Goal: Find specific page/section: Find specific page/section

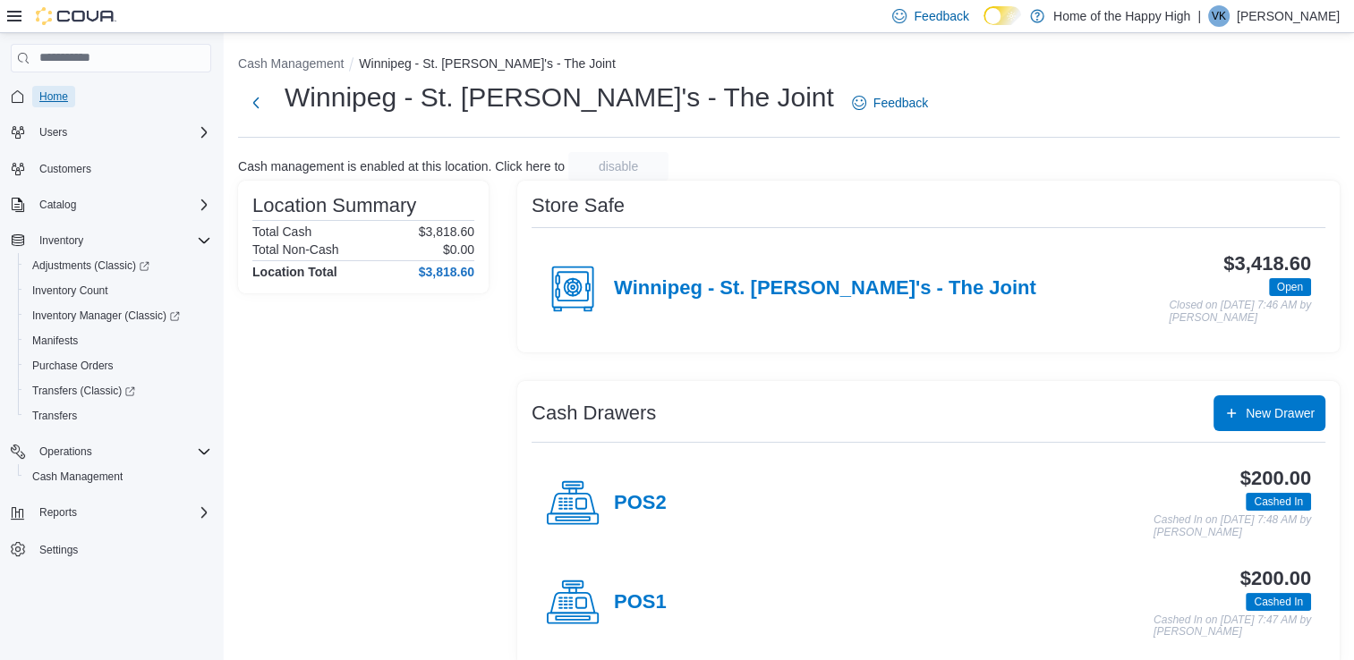
click at [65, 98] on span "Home" at bounding box center [53, 96] width 29 height 14
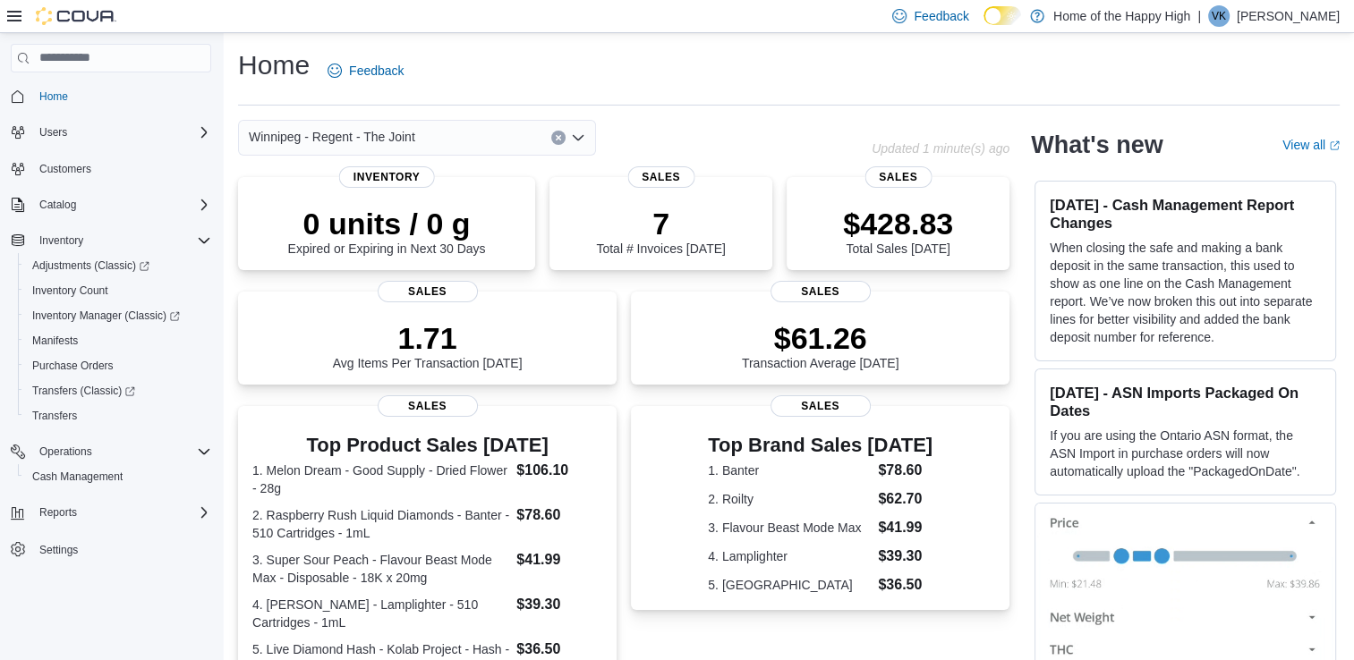
click at [444, 132] on div "Winnipeg - Regent - The Joint" at bounding box center [417, 138] width 358 height 36
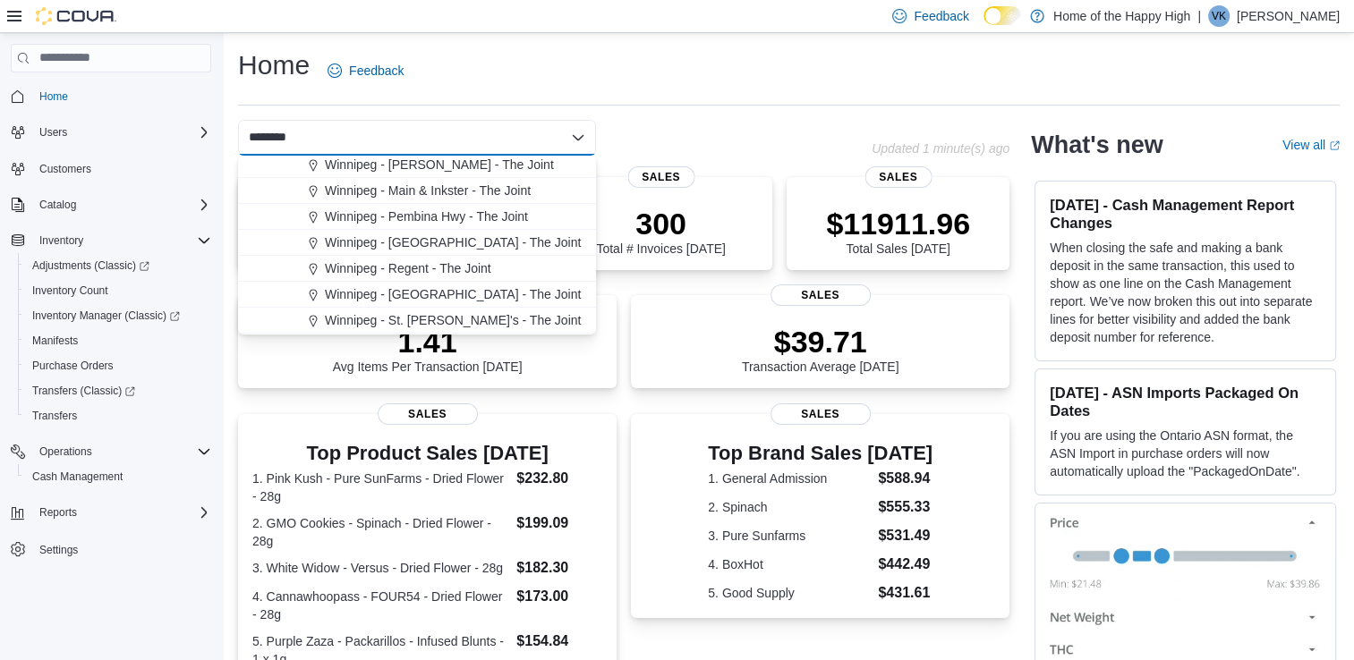
scroll to position [314, 0]
type input "********"
click at [445, 276] on span "Winnipeg - St. [PERSON_NAME]'s - The Joint" at bounding box center [453, 269] width 256 height 18
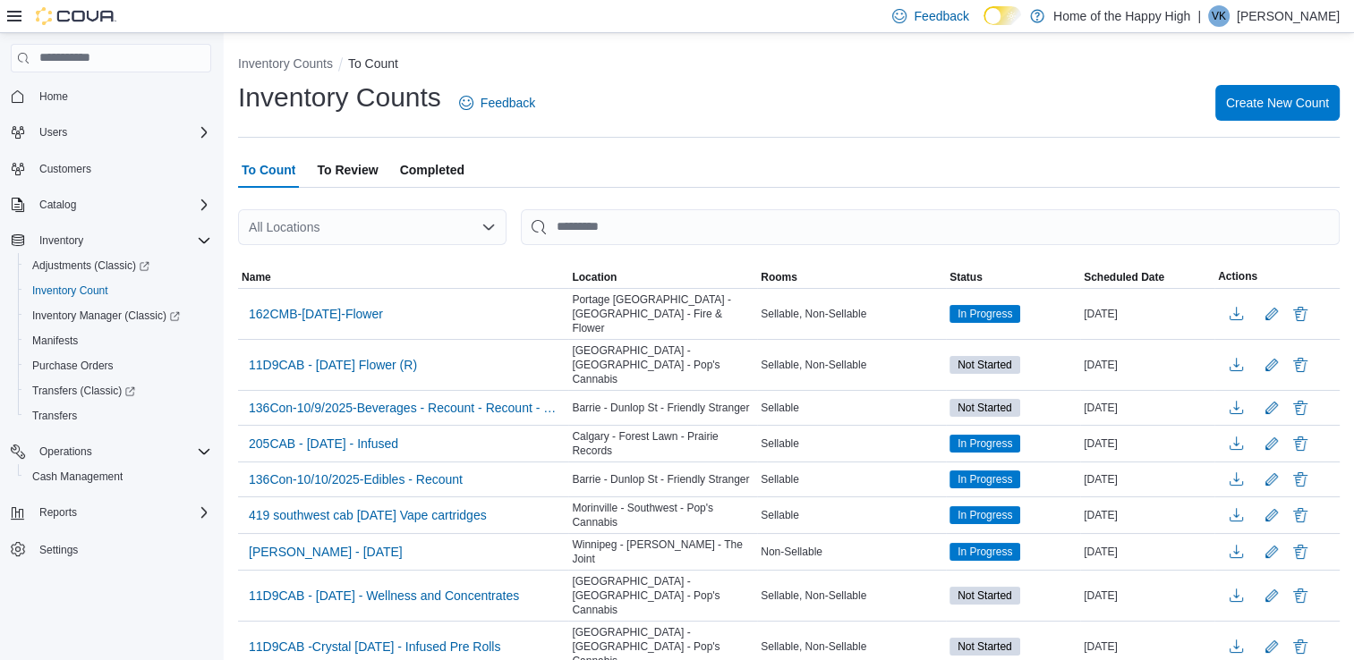
click at [354, 226] on div "All Locations" at bounding box center [372, 227] width 268 height 36
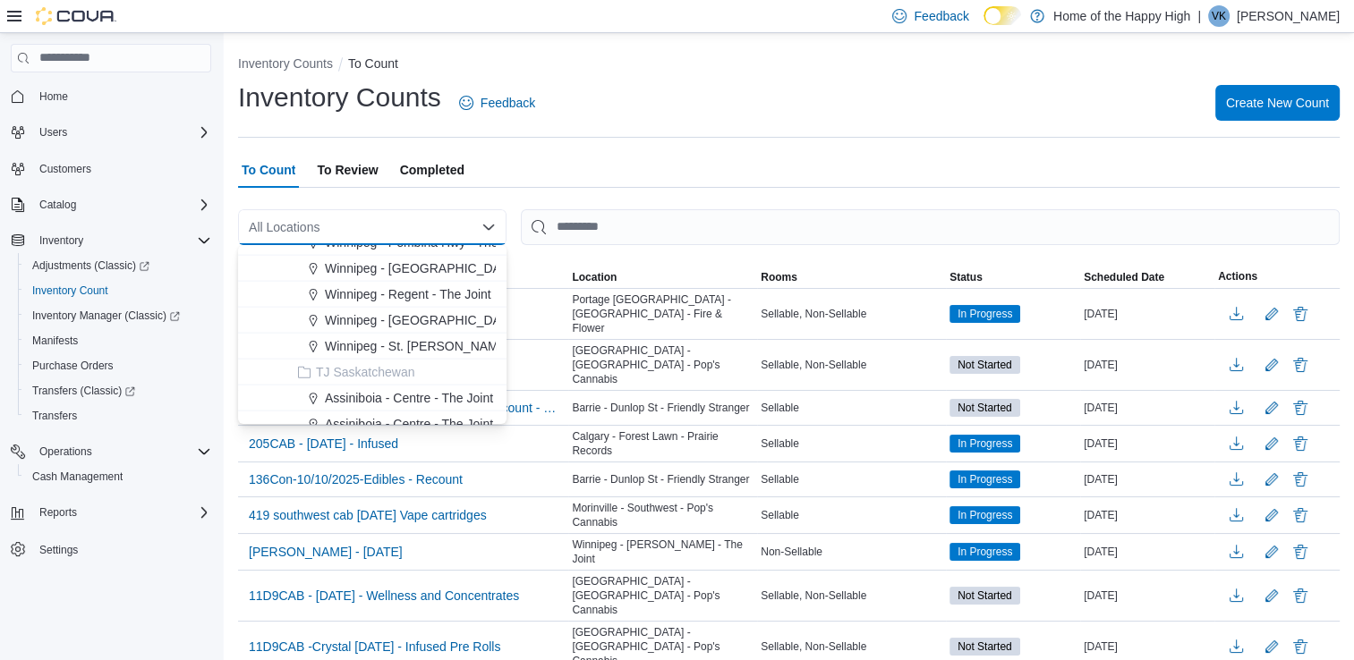
scroll to position [4119, 0]
click at [387, 345] on span "Winnipeg - St. Mary's - The Joint" at bounding box center [453, 343] width 256 height 18
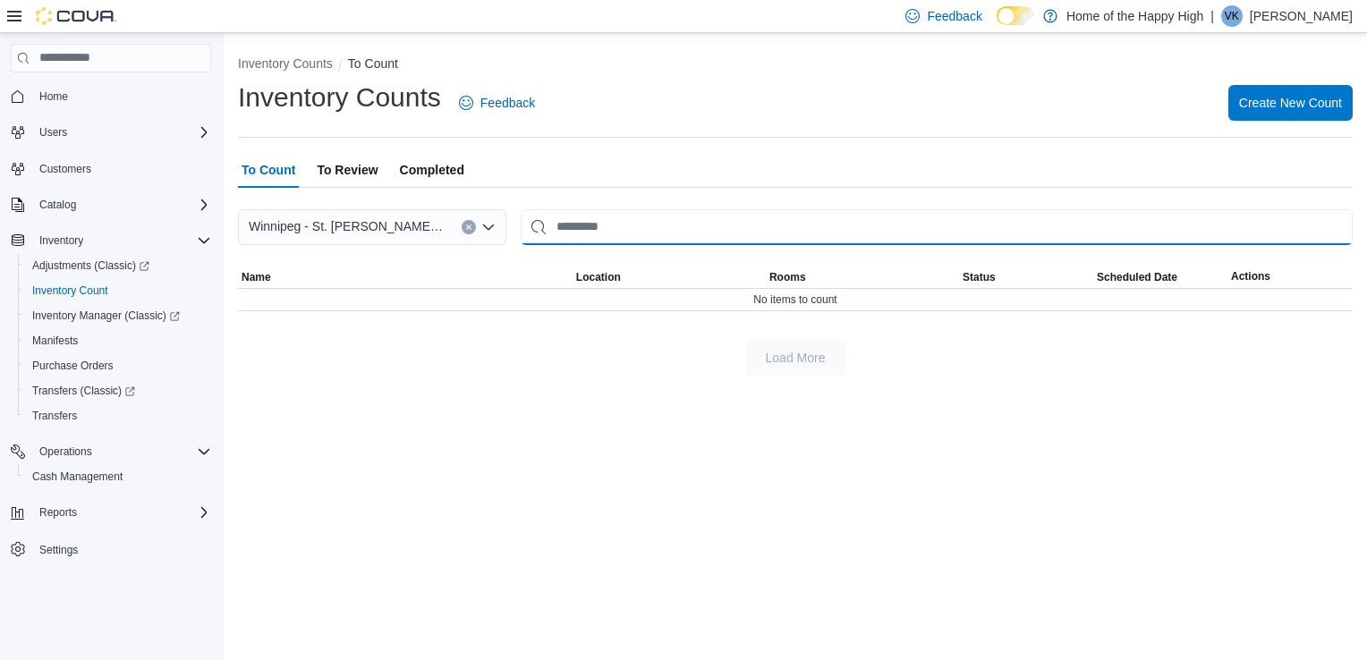
click at [573, 222] on input "This is a search bar. After typing your query, hit enter to filter the results …" at bounding box center [937, 227] width 832 height 36
type input "******"
click at [347, 168] on span "To Review" at bounding box center [347, 170] width 61 height 36
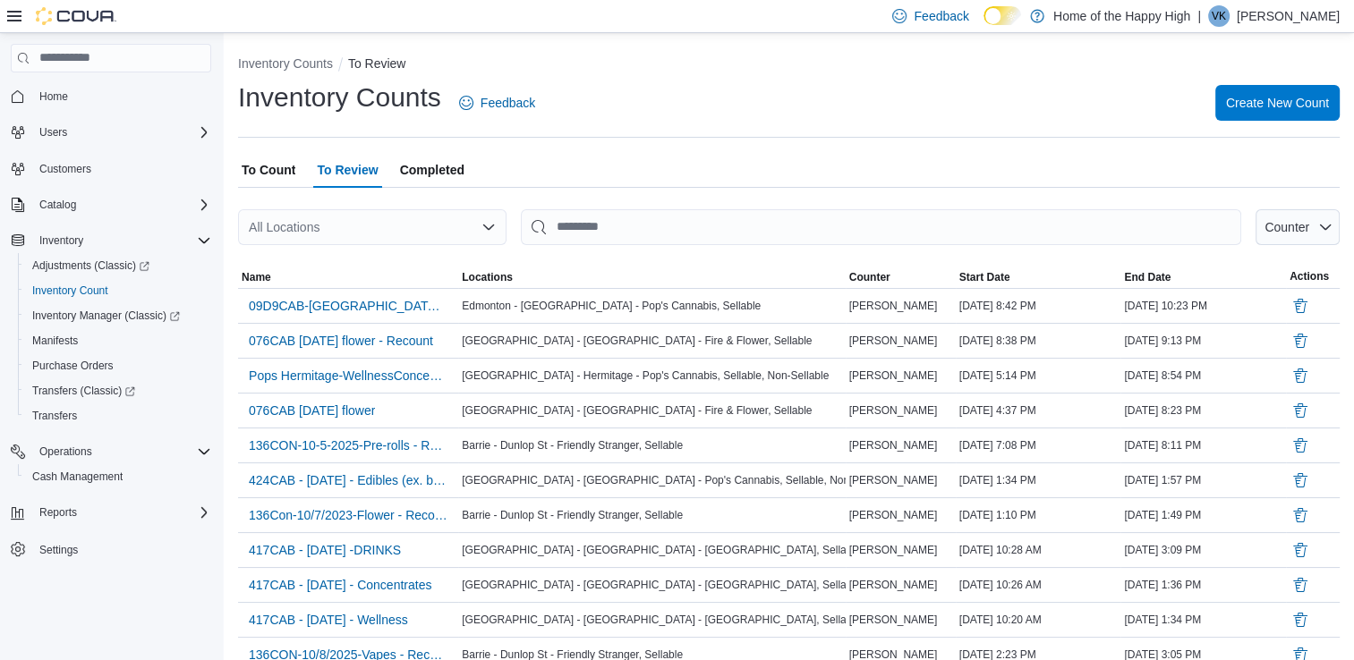
click at [430, 222] on div "All Locations" at bounding box center [372, 227] width 268 height 36
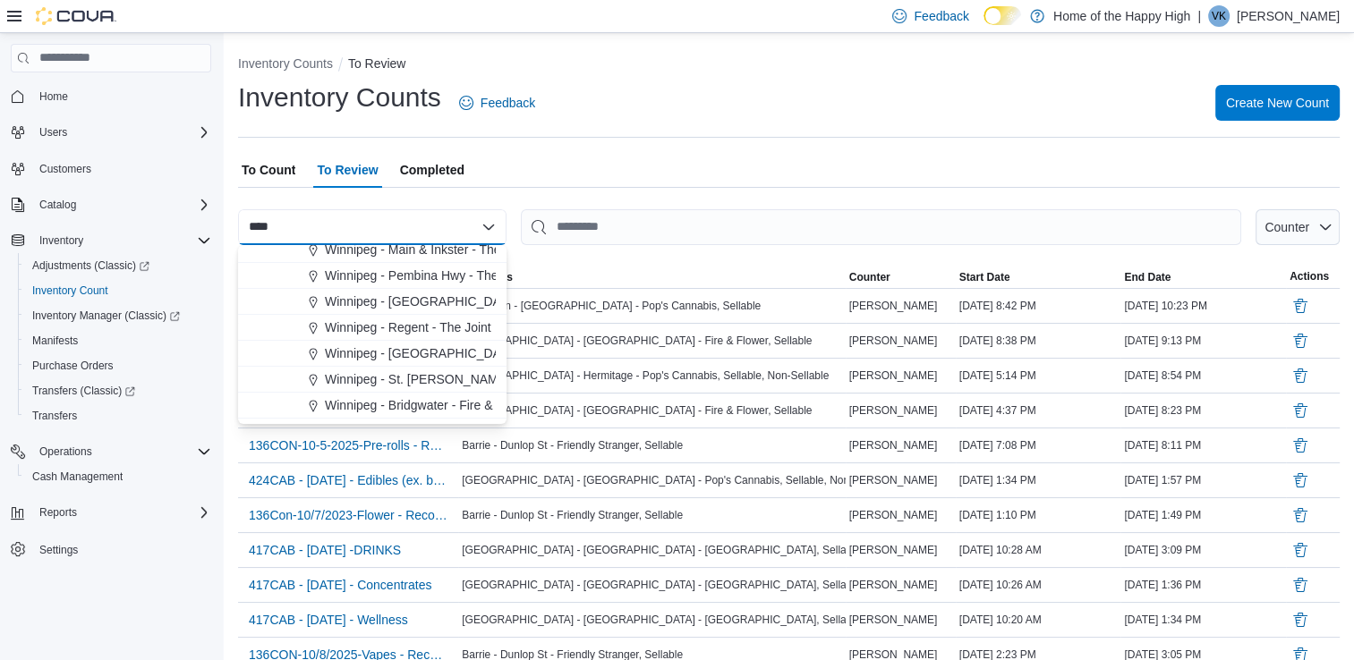
scroll to position [294, 0]
type input "****"
click at [384, 378] on span "Winnipeg - St. Mary's - The Joint" at bounding box center [453, 379] width 256 height 18
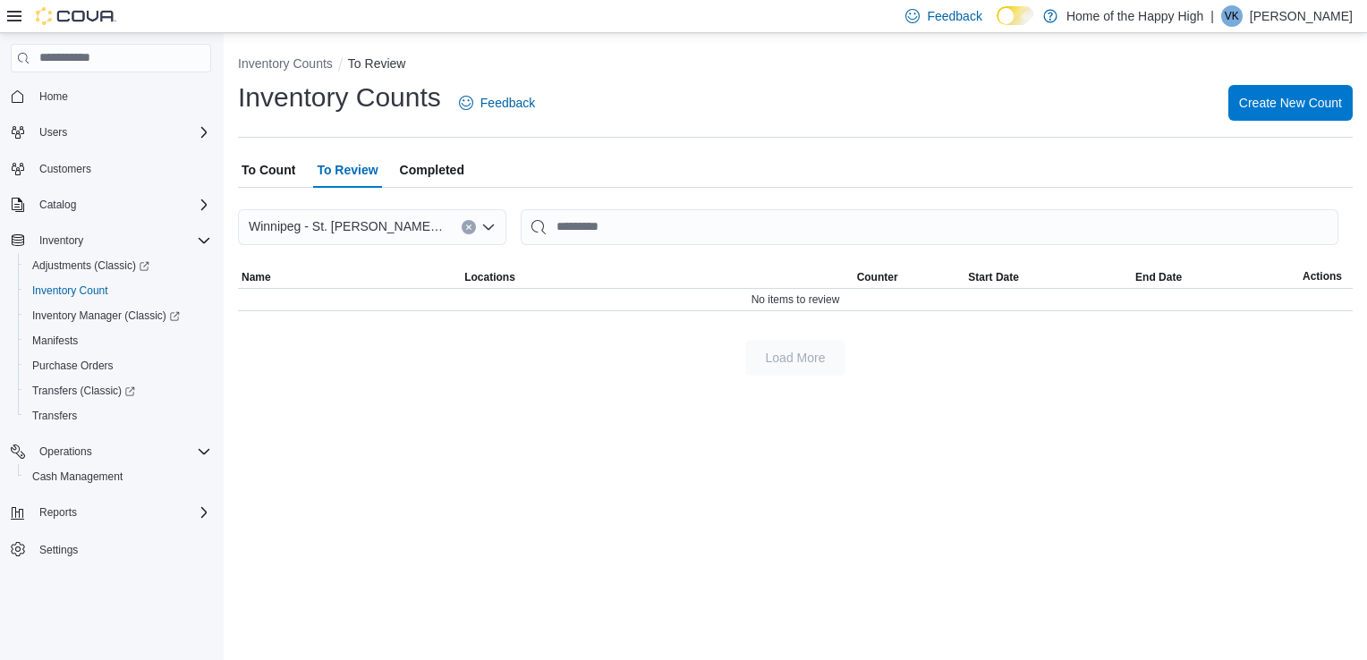
click at [276, 166] on span "To Count" at bounding box center [269, 170] width 54 height 36
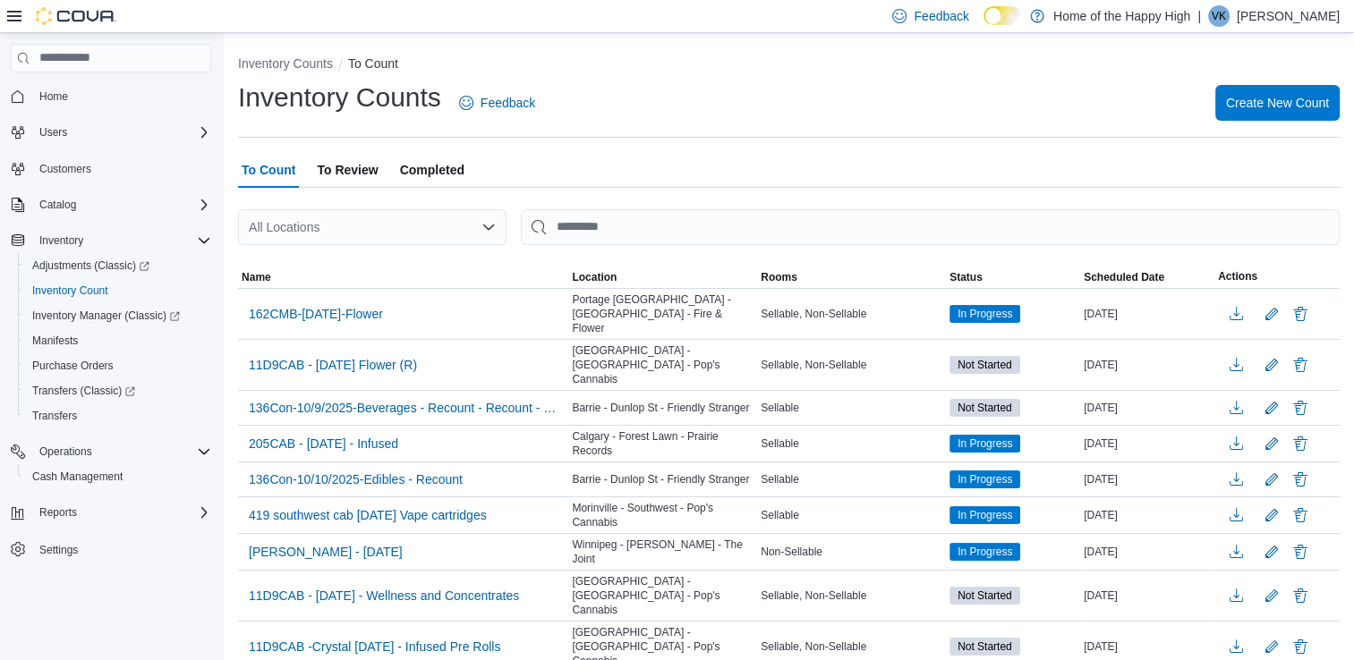
click at [404, 224] on div "All Locations" at bounding box center [372, 227] width 268 height 36
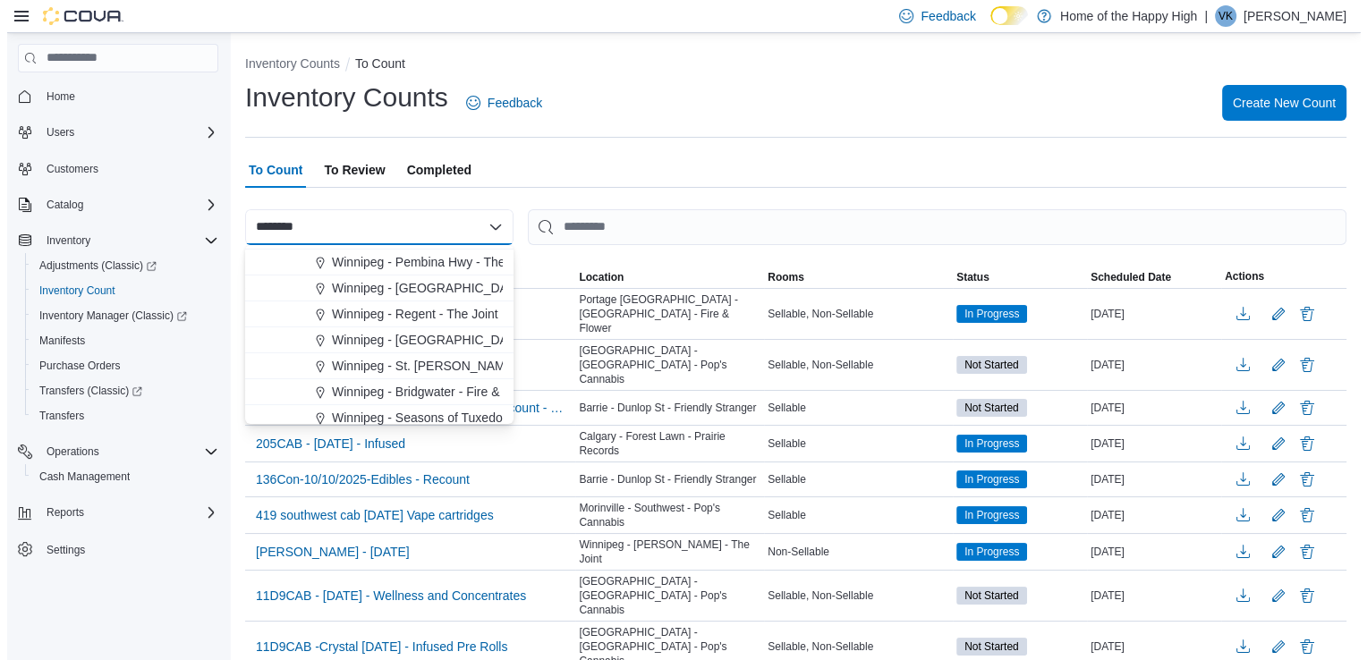
scroll to position [314, 0]
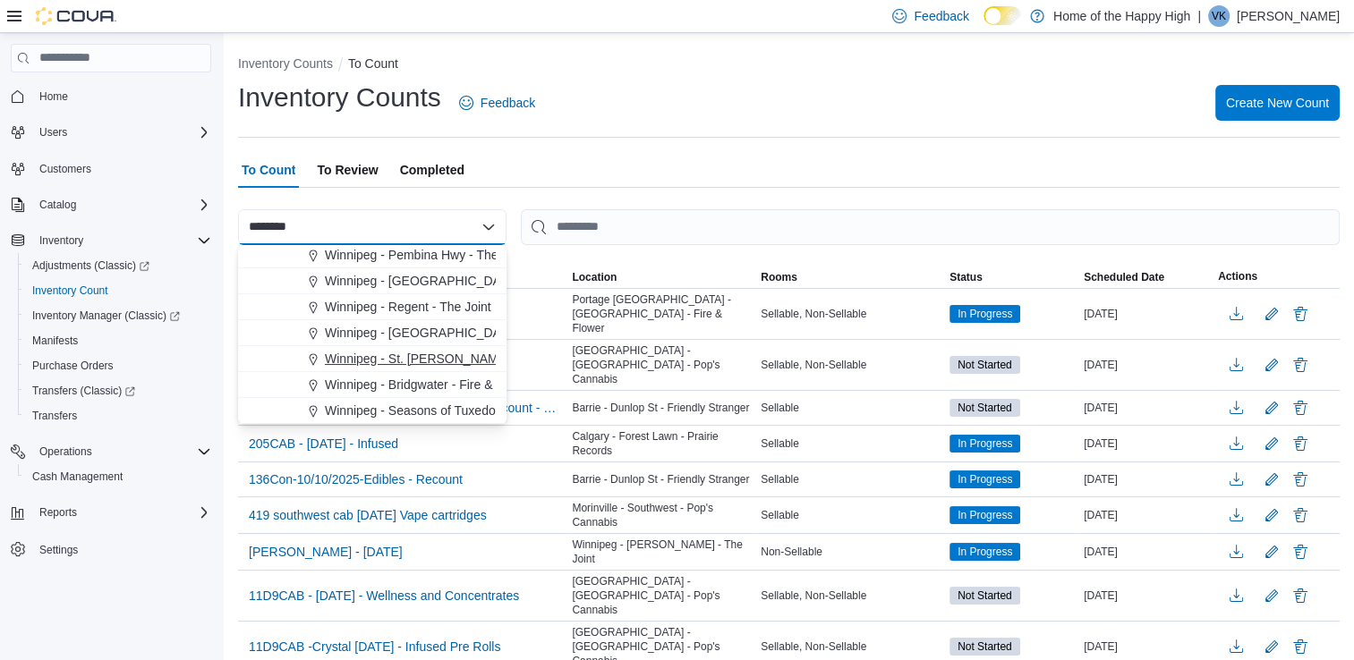
type input "********"
click at [413, 353] on span "Winnipeg - St. Mary's - The Joint" at bounding box center [453, 359] width 256 height 18
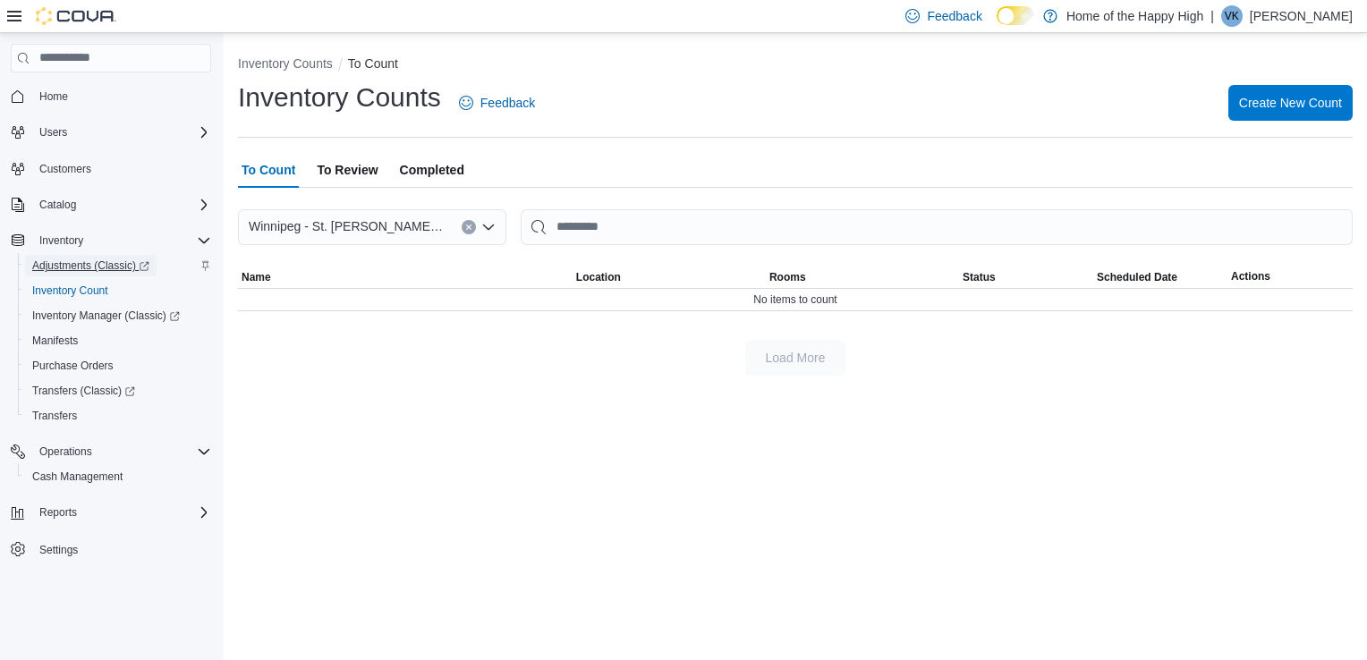
click at [73, 270] on span "Adjustments (Classic)" at bounding box center [90, 266] width 117 height 14
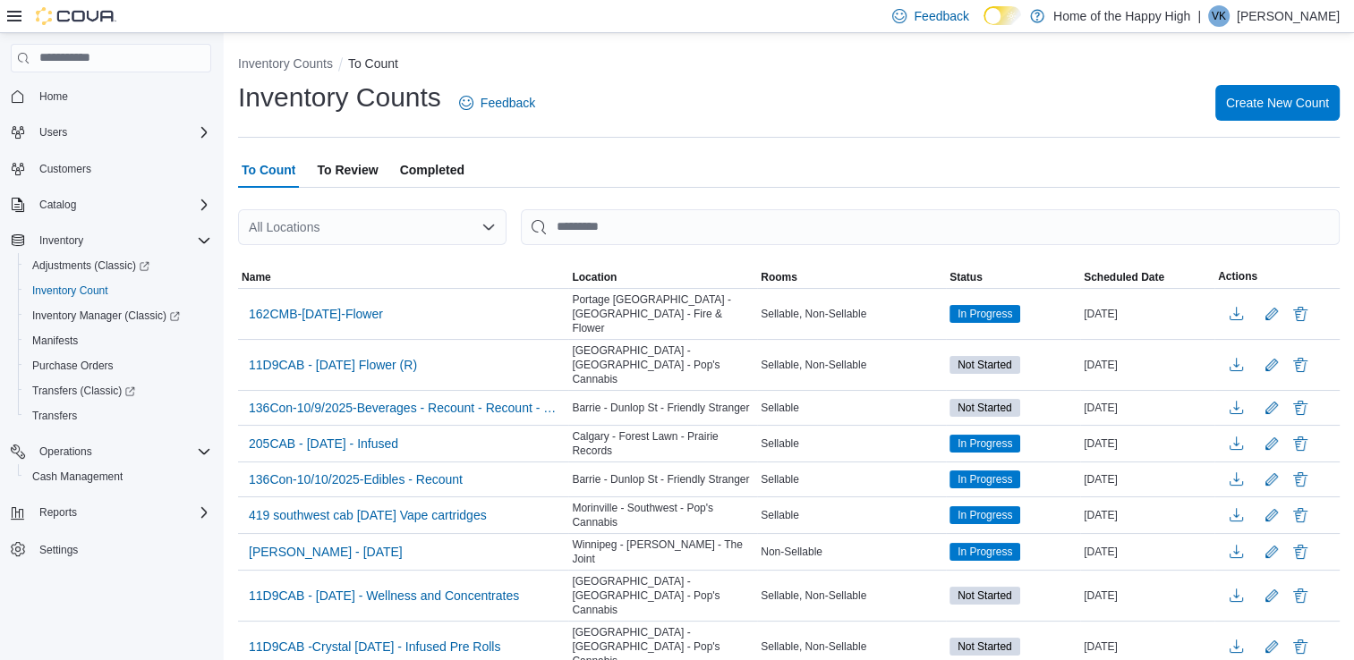
click at [390, 226] on div "All Locations" at bounding box center [372, 227] width 268 height 36
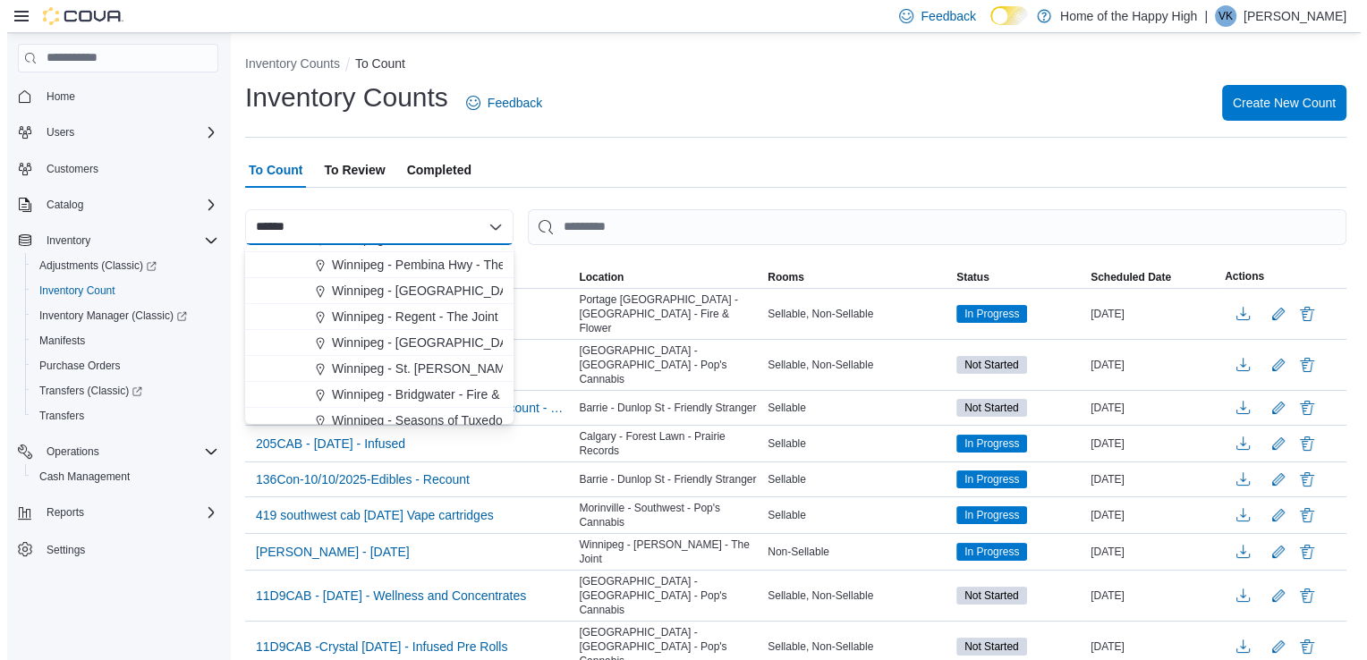
scroll to position [304, 0]
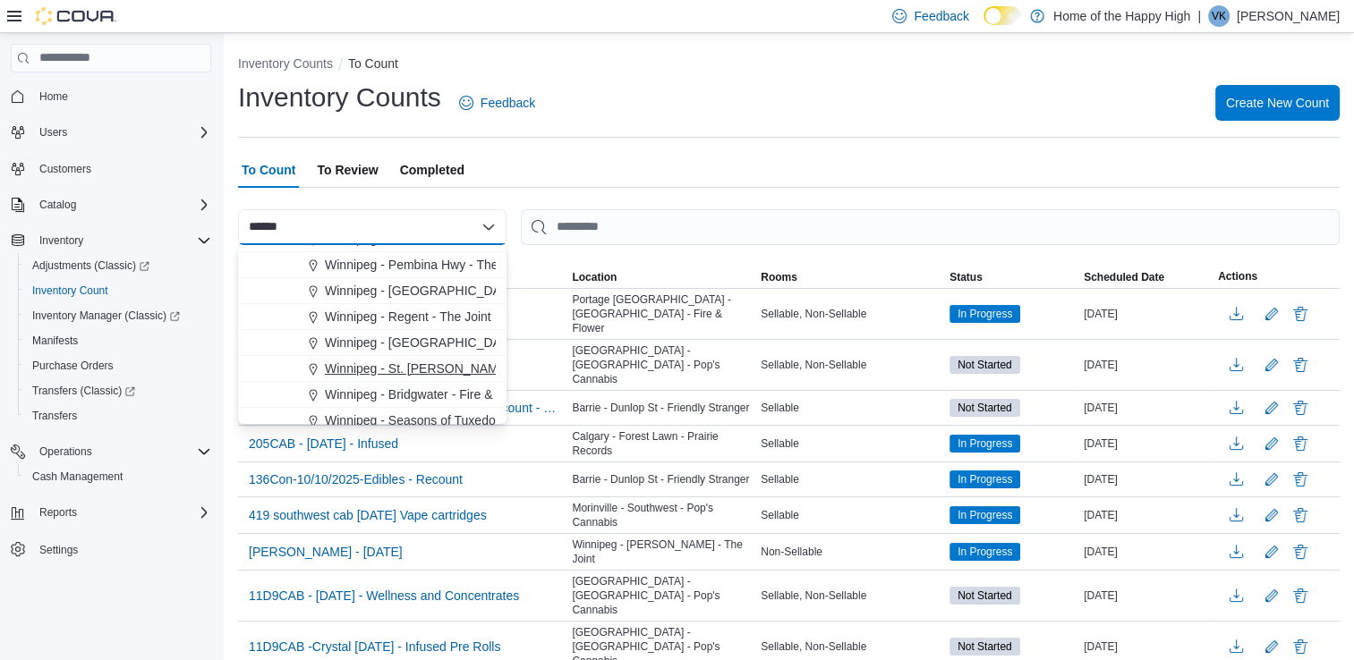
type input "******"
click at [397, 365] on span "Winnipeg - St. Mary's - The Joint" at bounding box center [453, 369] width 256 height 18
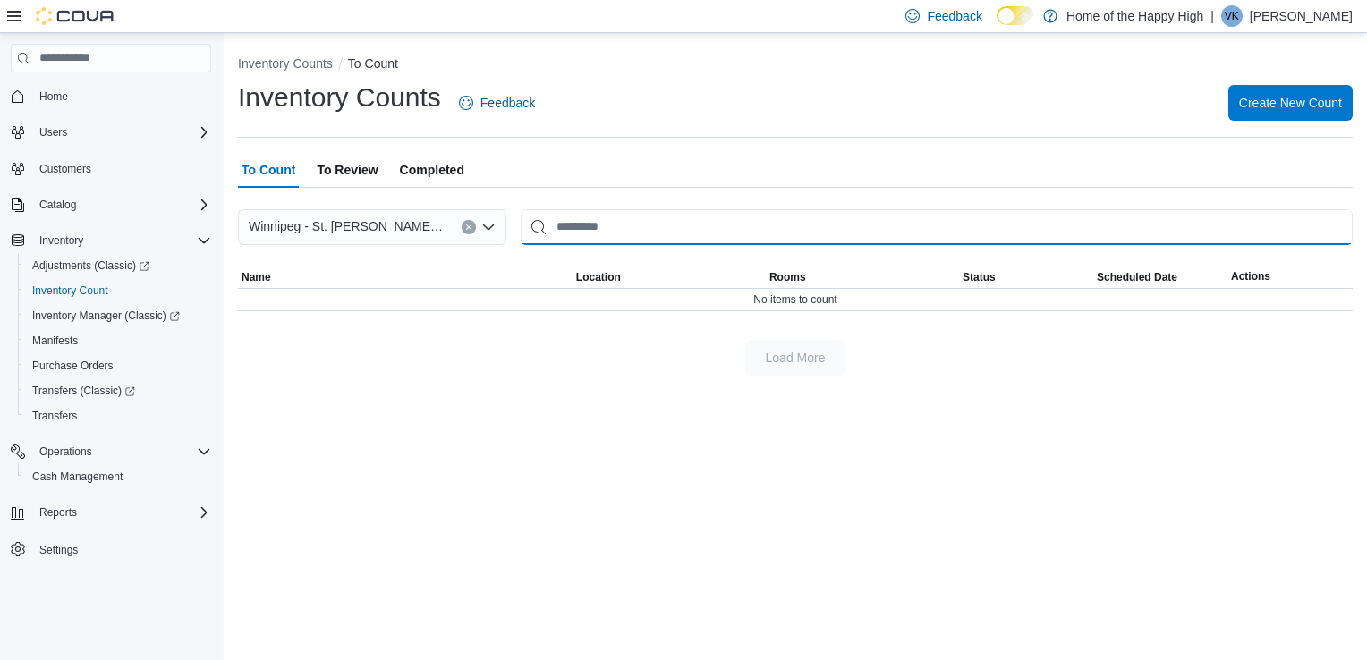
click at [609, 231] on input "This is a search bar. After typing your query, hit enter to filter the results …" at bounding box center [937, 227] width 832 height 36
type input "*"
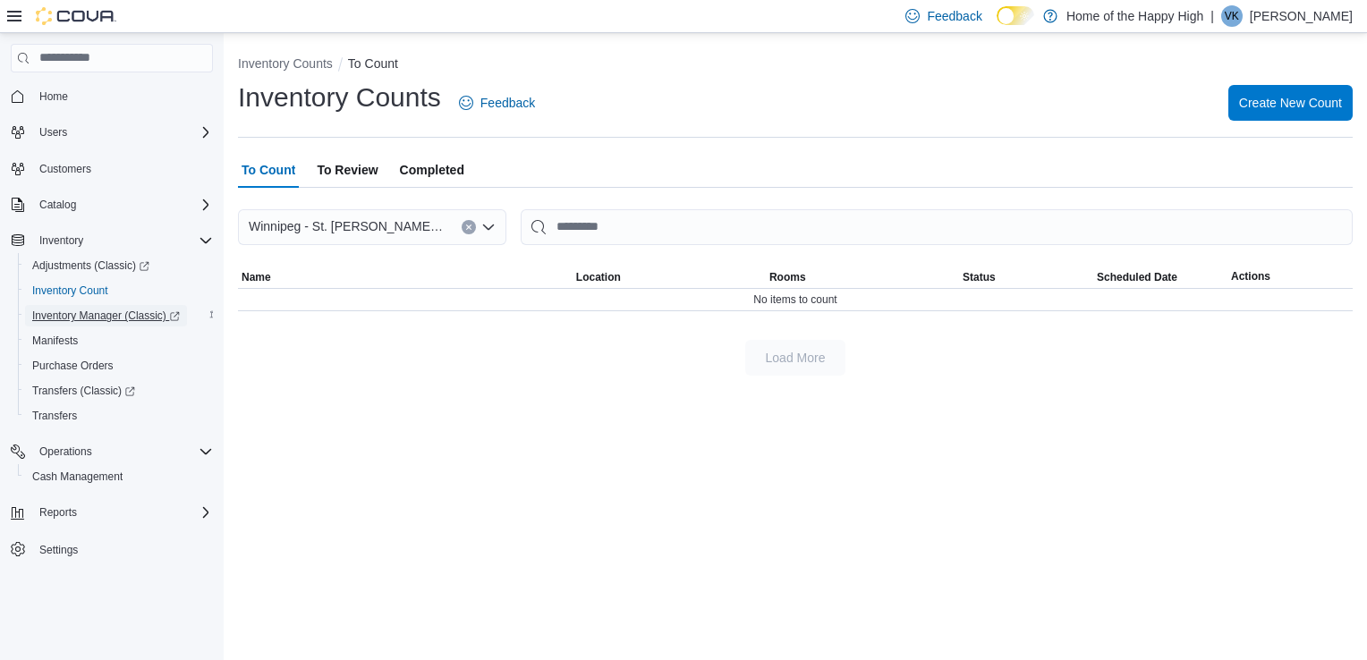
click at [98, 312] on span "Inventory Manager (Classic)" at bounding box center [106, 316] width 148 height 14
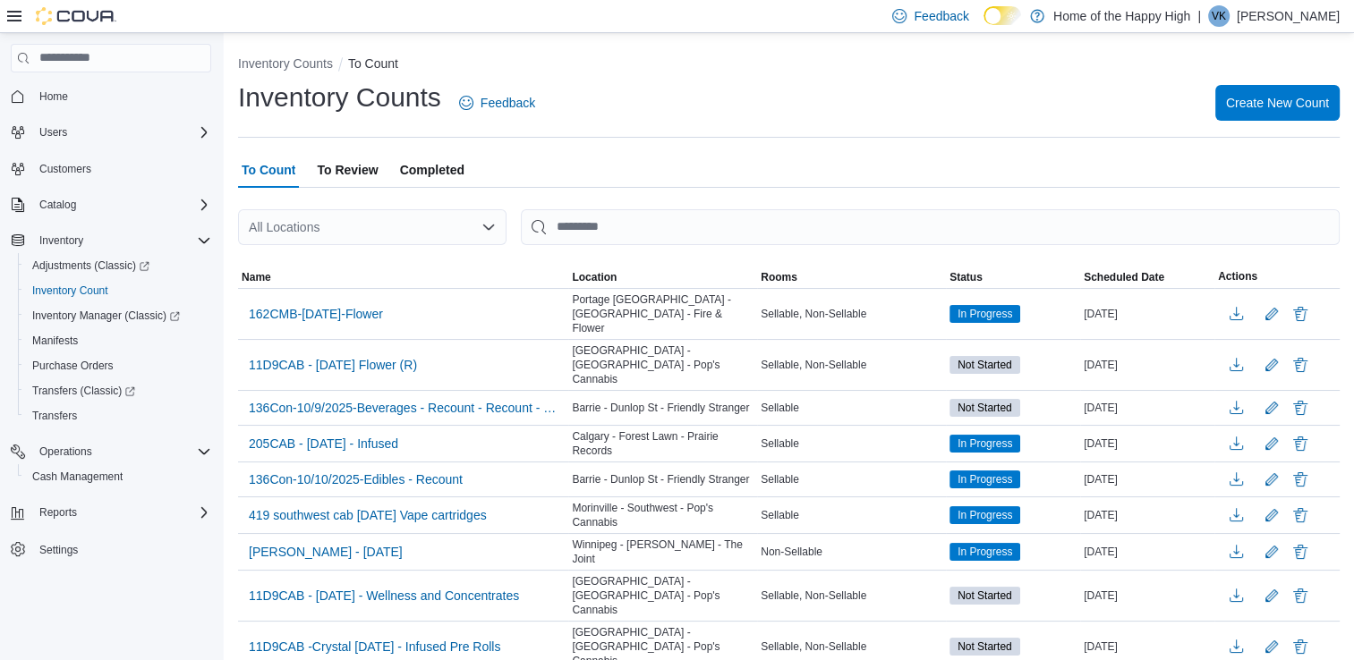
click at [480, 223] on div "All Locations" at bounding box center [372, 227] width 268 height 36
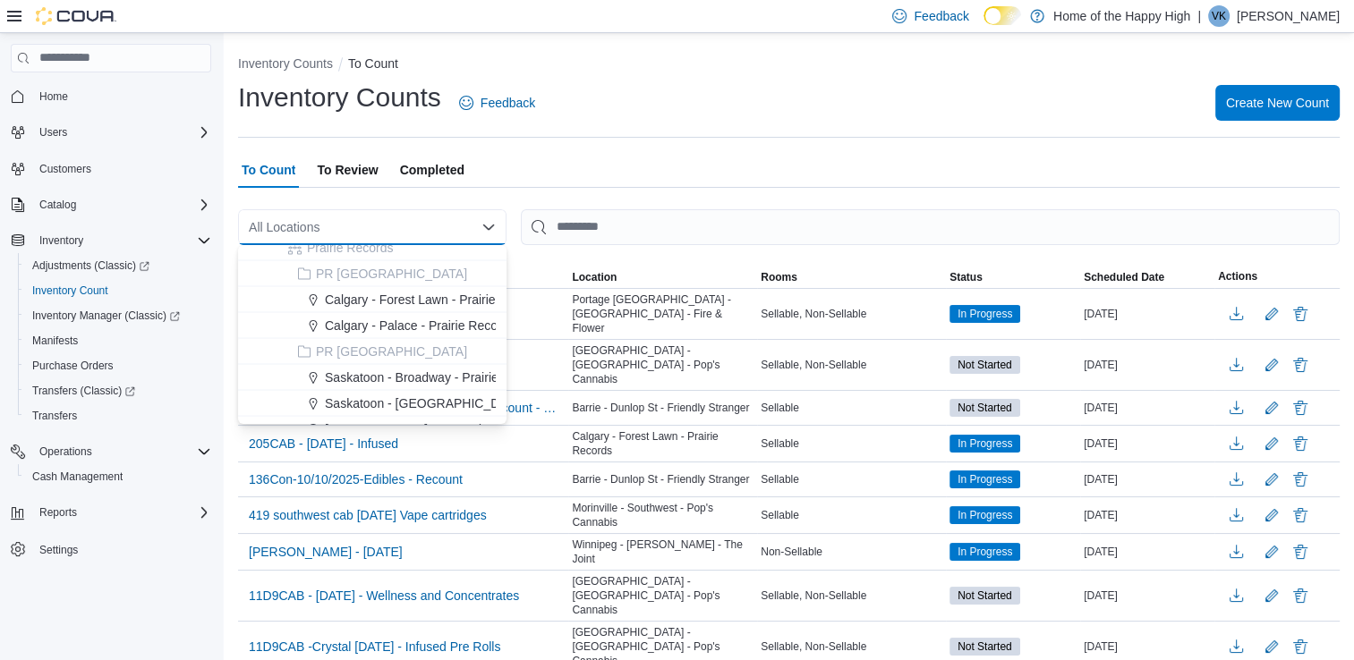
scroll to position [3489, 0]
